Goal: Task Accomplishment & Management: Complete application form

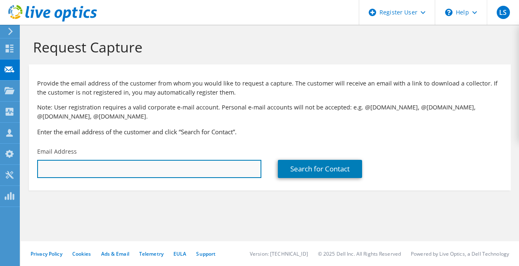
click at [71, 165] on input "text" at bounding box center [149, 169] width 224 height 18
paste input "Austin Putchaven <aputchaven@iscbridge.com>"
drag, startPoint x: 95, startPoint y: 168, endPoint x: 37, endPoint y: 163, distance: 57.6
click at [37, 163] on input "Austin Putchaven <aputchaven@iscbridge.com>" at bounding box center [149, 169] width 224 height 18
click at [175, 172] on input "aputchaven@iscbridge.com>" at bounding box center [149, 169] width 224 height 18
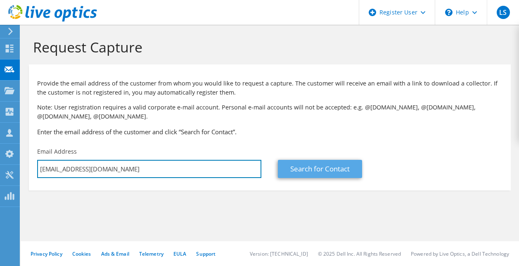
type input "aputchaven@iscbridge.com"
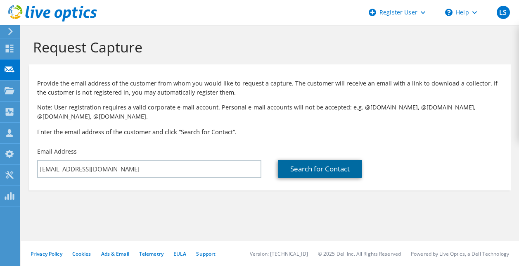
click at [289, 168] on link "Search for Contact" at bounding box center [320, 169] width 84 height 18
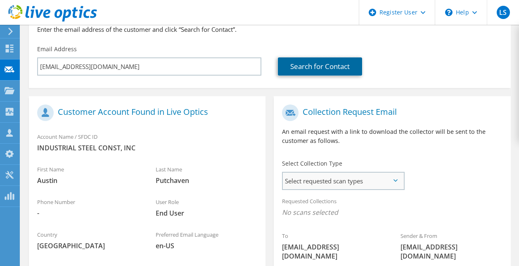
scroll to position [124, 0]
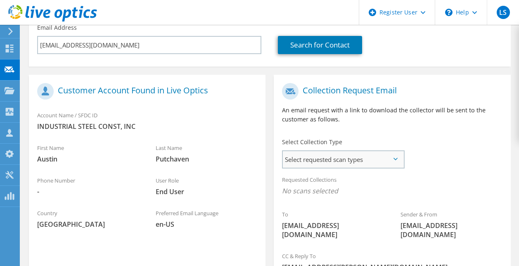
click at [346, 164] on span "Select requested scan types" at bounding box center [343, 159] width 121 height 17
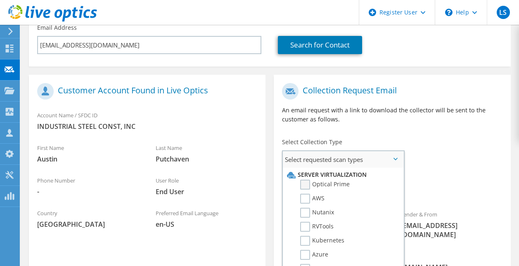
click at [303, 185] on label "Optical Prime" at bounding box center [325, 185] width 50 height 10
click at [0, 0] on input "Optical Prime" at bounding box center [0, 0] width 0 height 0
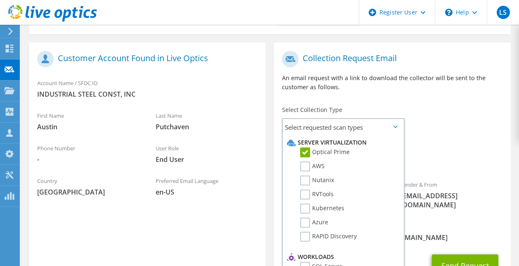
scroll to position [216, 0]
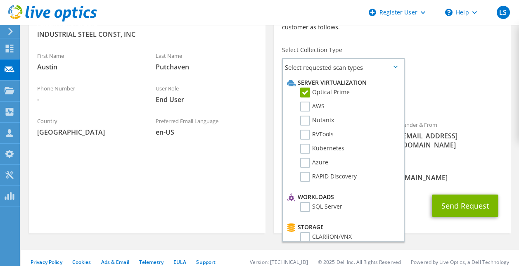
click at [451, 173] on span "[EMAIL_ADDRESS][PERSON_NAME][DOMAIN_NAME]" at bounding box center [392, 177] width 220 height 9
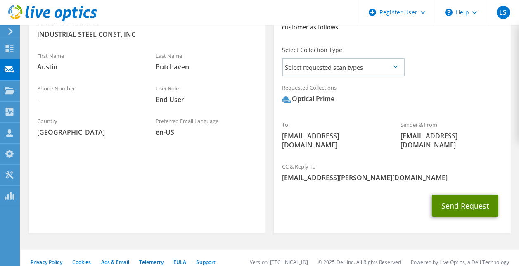
click at [459, 194] on button "Send Request" at bounding box center [465, 205] width 66 height 22
